Goal: Information Seeking & Learning: Learn about a topic

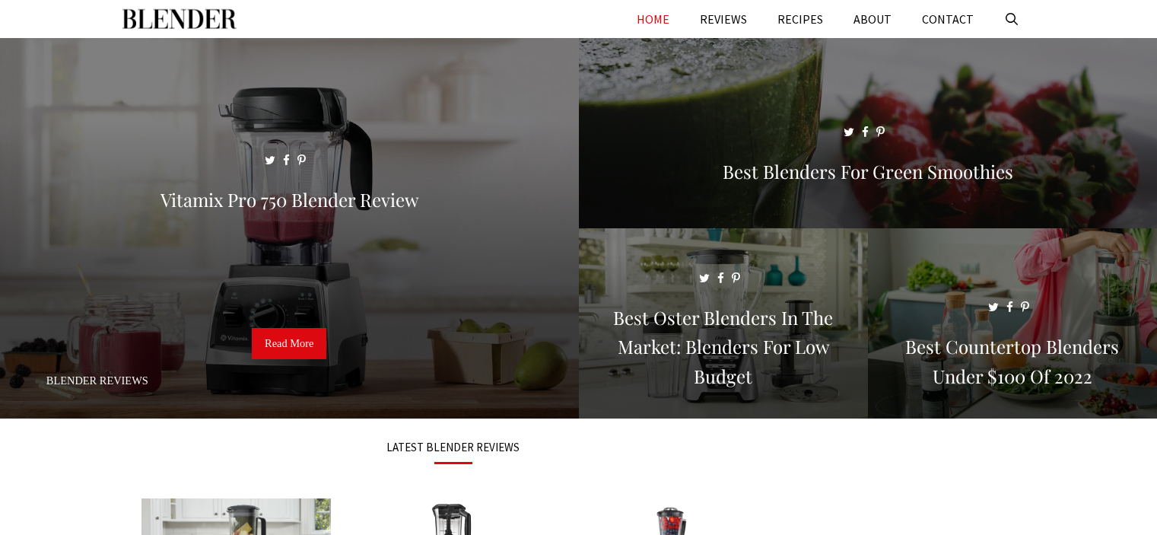
scroll to position [304, 0]
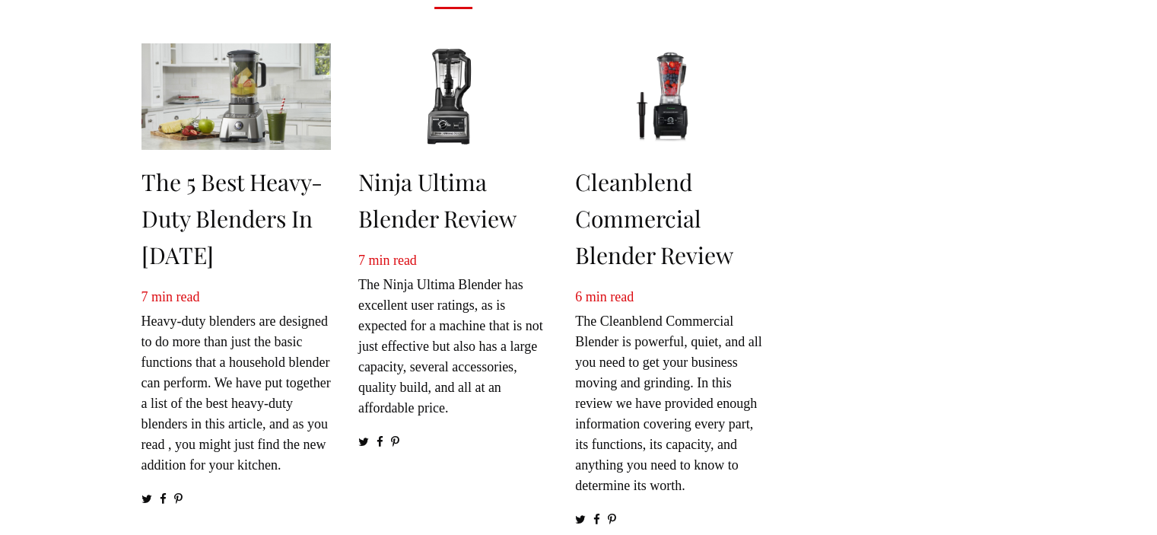
scroll to position [457, 0]
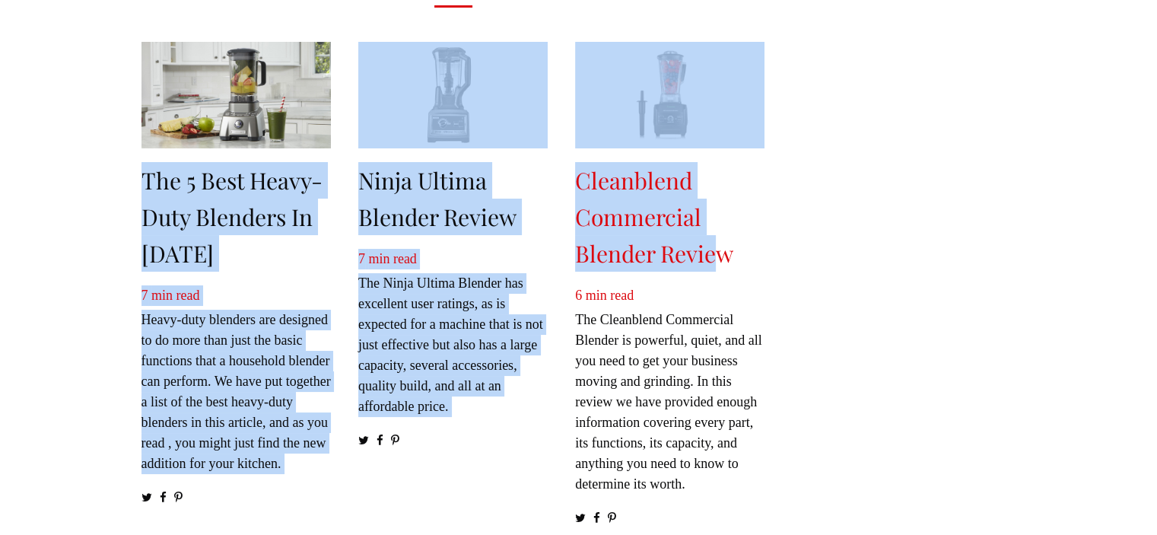
drag, startPoint x: 112, startPoint y: 182, endPoint x: 721, endPoint y: 255, distance: 613.9
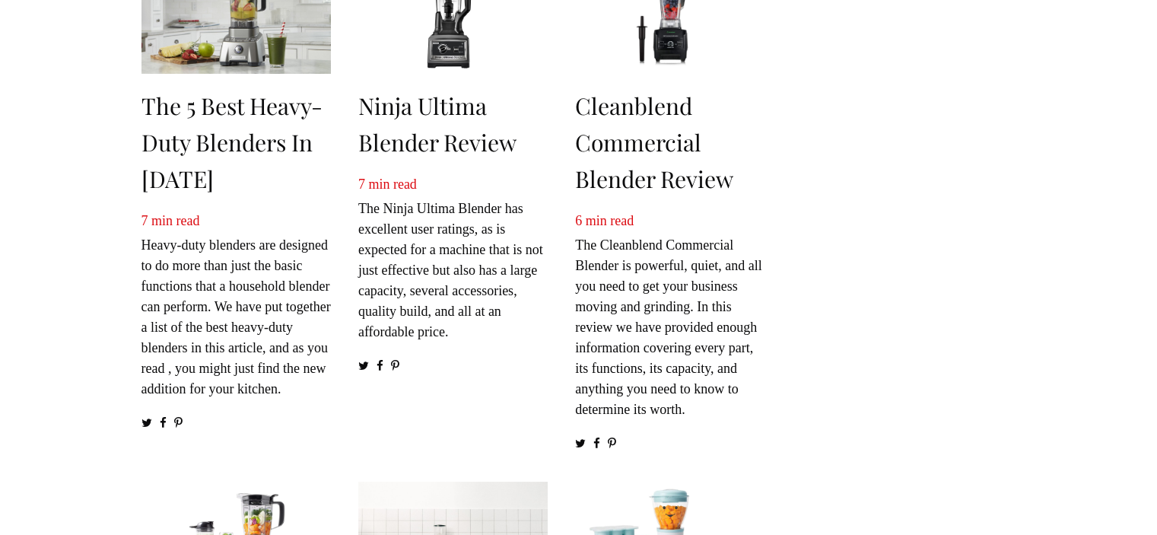
scroll to position [817, 0]
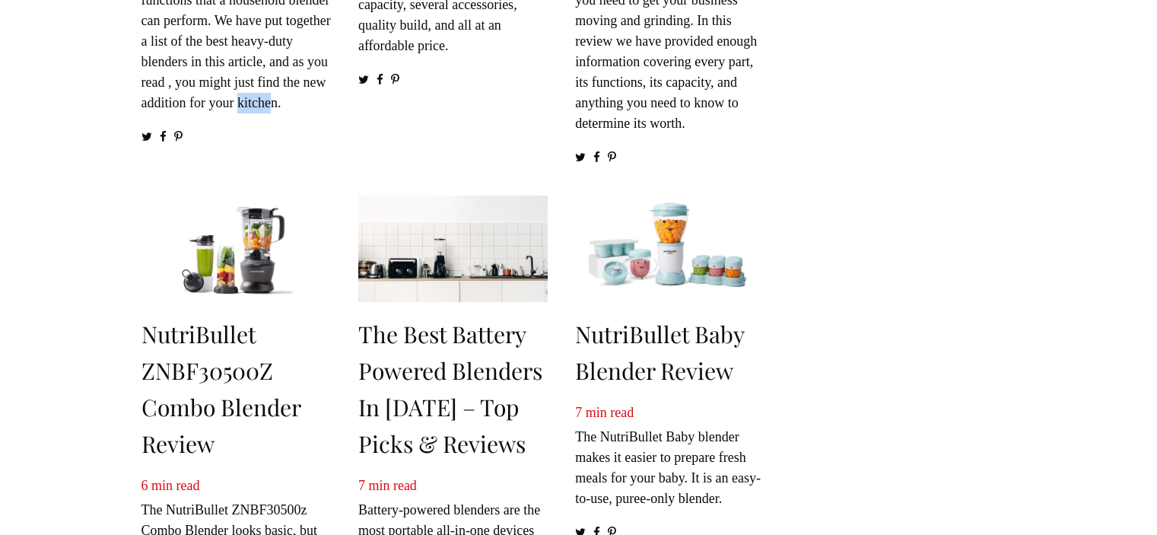
drag, startPoint x: 143, startPoint y: 143, endPoint x: 189, endPoint y: 144, distance: 45.7
click at [189, 113] on p "7 min read Heavy-duty blenders are designed to do more than just the basic func…" at bounding box center [236, 19] width 189 height 189
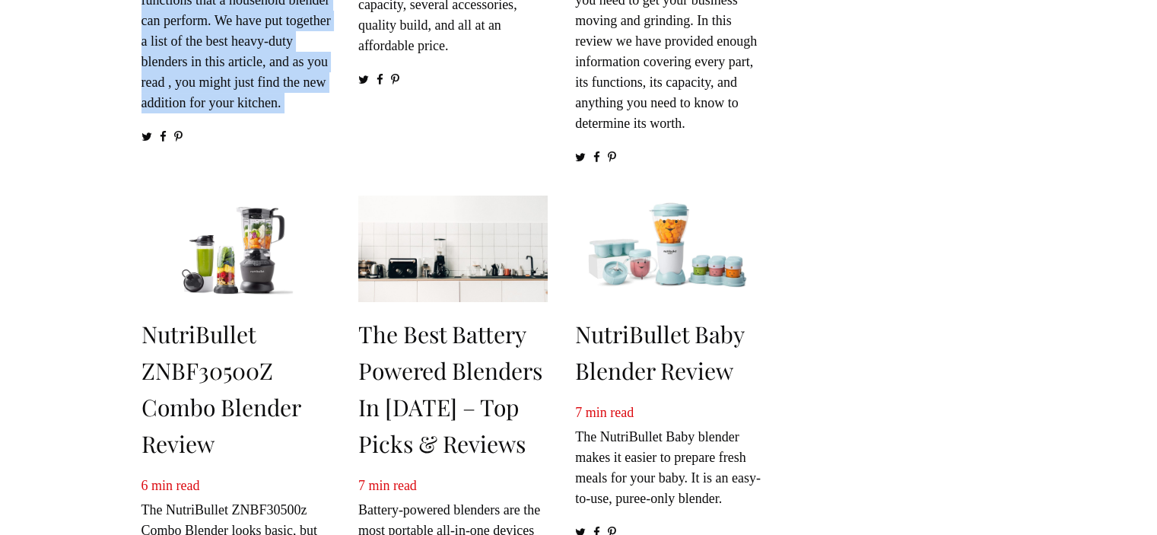
click at [189, 113] on p "7 min read Heavy-duty blenders are designed to do more than just the basic func…" at bounding box center [236, 19] width 189 height 189
click at [180, 113] on p "7 min read Heavy-duty blenders are designed to do more than just the basic func…" at bounding box center [236, 19] width 189 height 189
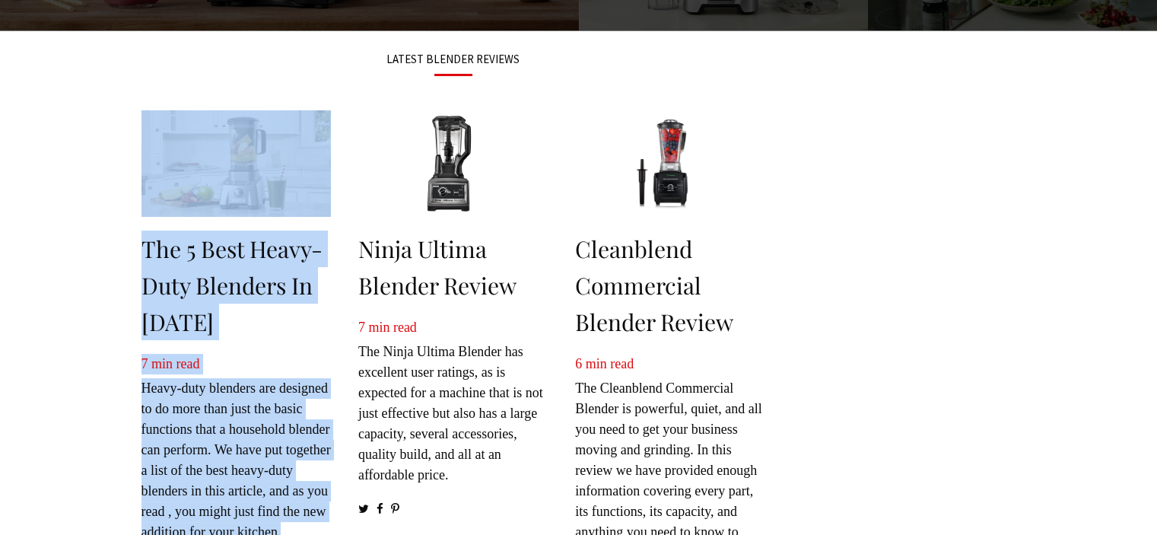
drag, startPoint x: 196, startPoint y: 144, endPoint x: 145, endPoint y: 235, distance: 105.0
click at [145, 235] on div "The 5 Best Heavy-Duty Blenders in [DATE] 7 min read Heavy-duty blenders are des…" at bounding box center [236, 353] width 189 height 487
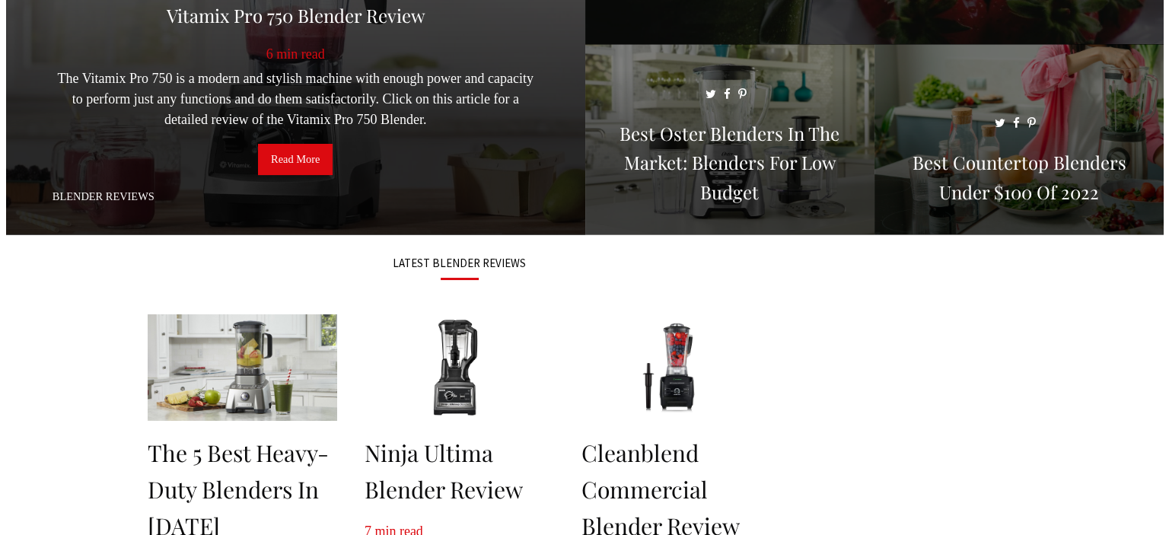
scroll to position [0, 0]
